Goal: Entertainment & Leisure: Consume media (video, audio)

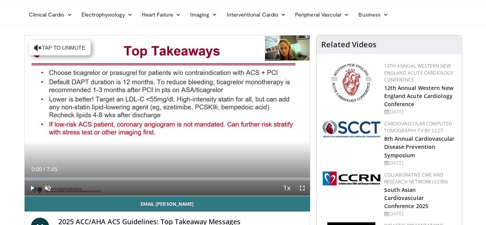
scroll to position [24, 0]
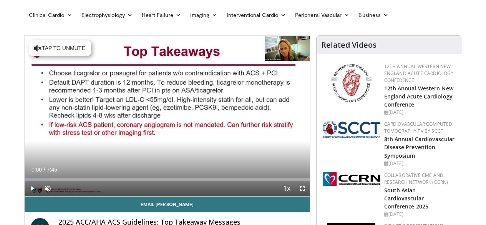
click at [50, 48] on button "Tap to unmute" at bounding box center [60, 47] width 62 height 15
click at [157, 125] on icon "Video Player" at bounding box center [167, 116] width 22 height 22
click at [246, 122] on icon "Video Player" at bounding box center [246, 116] width 22 height 22
click at [247, 122] on icon "Video Player" at bounding box center [246, 116] width 22 height 22
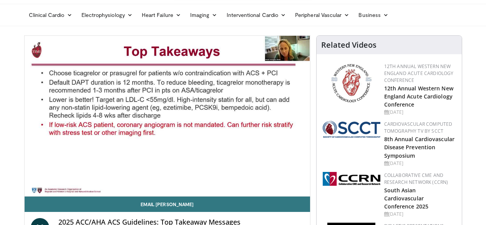
click at [247, 122] on div "10 seconds Tap to unmute" at bounding box center [168, 116] width 286 height 160
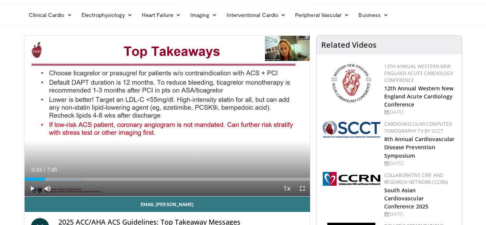
click at [156, 127] on icon "Video Player" at bounding box center [167, 116] width 22 height 22
click at [251, 122] on icon "Video Player" at bounding box center [246, 116] width 22 height 22
click at [310, 196] on span "Video Player" at bounding box center [302, 188] width 15 height 15
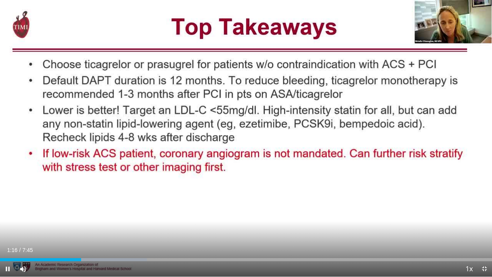
click at [384, 133] on icon "Video Player" at bounding box center [386, 139] width 22 height 22
click at [383, 138] on icon "Video Player" at bounding box center [386, 139] width 22 height 22
click at [384, 144] on icon "Video Player" at bounding box center [386, 139] width 22 height 22
click at [386, 141] on icon "Video Player" at bounding box center [386, 139] width 22 height 22
click at [386, 140] on icon "Video Player" at bounding box center [386, 139] width 22 height 22
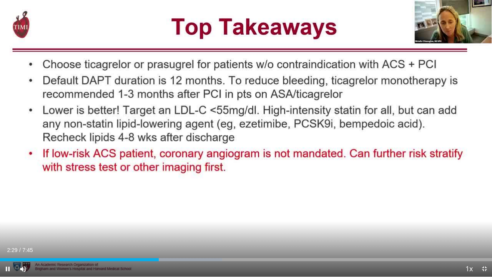
click at [386, 140] on icon "Video Player" at bounding box center [386, 139] width 22 height 22
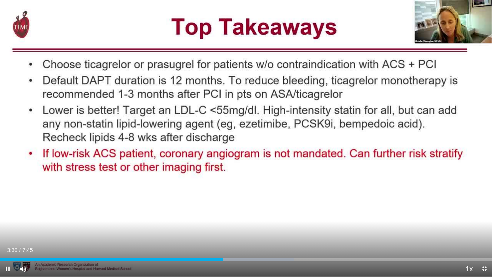
click at [385, 136] on icon "Video Player" at bounding box center [386, 139] width 22 height 22
click at [389, 142] on icon "Video Player" at bounding box center [386, 139] width 22 height 22
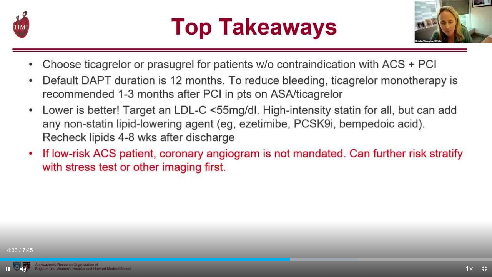
click at [384, 139] on icon "Video Player" at bounding box center [386, 139] width 22 height 22
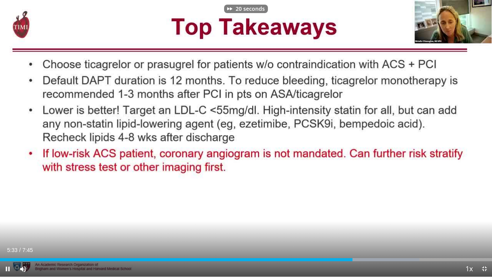
click at [386, 144] on icon "Video Player" at bounding box center [386, 139] width 22 height 22
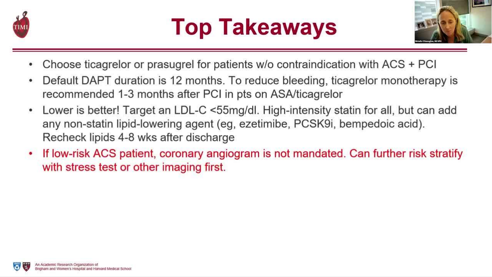
click at [386, 144] on div "30 seconds Tap to unmute" at bounding box center [246, 138] width 492 height 276
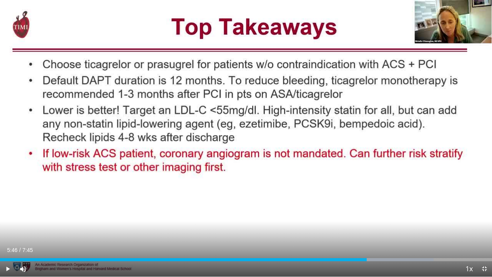
click at [388, 137] on icon "Video Player" at bounding box center [386, 139] width 22 height 22
click at [239, 138] on icon "Video Player" at bounding box center [246, 139] width 22 height 22
click at [389, 139] on icon "Video Player" at bounding box center [386, 139] width 22 height 22
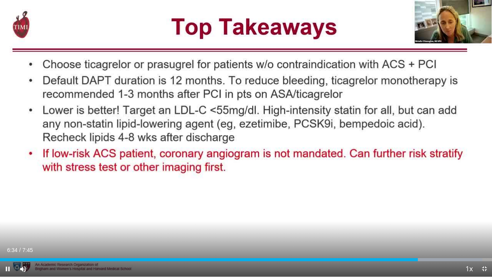
click at [389, 139] on div "30 seconds Tap to unmute" at bounding box center [246, 138] width 492 height 276
click at [239, 141] on icon "Video Player" at bounding box center [246, 139] width 22 height 22
click at [388, 141] on icon "Video Player" at bounding box center [386, 139] width 22 height 22
click at [387, 142] on icon "Video Player" at bounding box center [386, 139] width 22 height 22
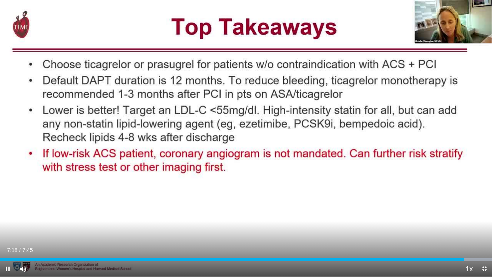
click at [387, 142] on icon "Video Player" at bounding box center [386, 139] width 22 height 22
click at [484, 225] on span "Video Player" at bounding box center [484, 268] width 15 height 15
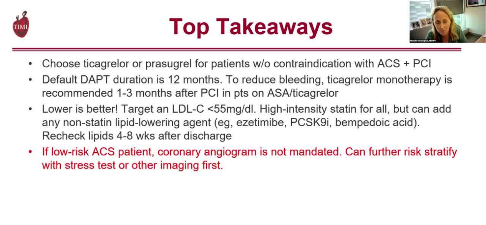
scroll to position [0, 0]
